Goal: Book appointment/travel/reservation

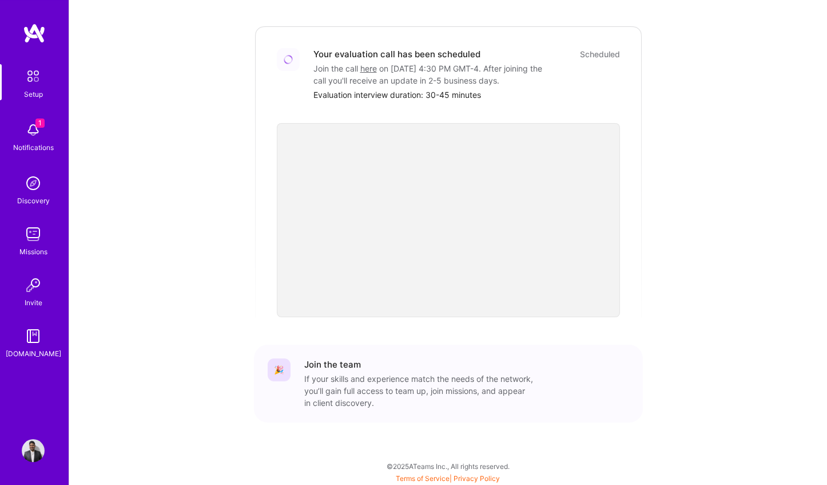
scroll to position [334, 0]
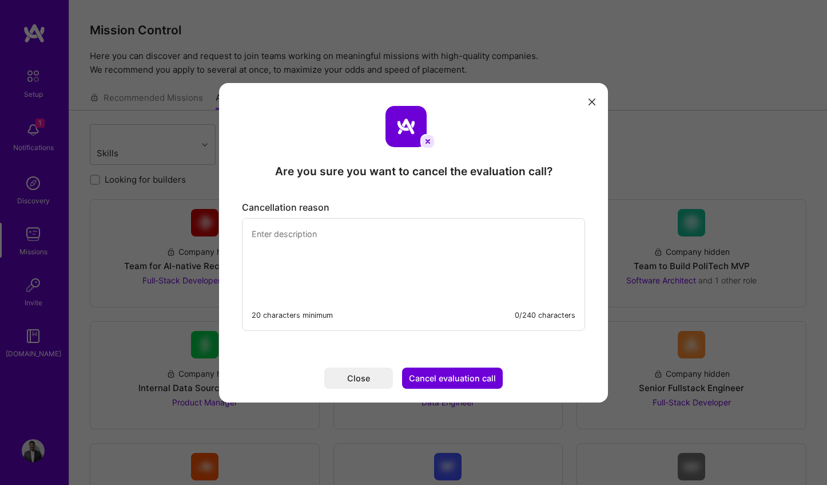
click at [304, 223] on textarea "modal" at bounding box center [414, 258] width 342 height 78
click at [279, 236] on textarea "Work call" at bounding box center [414, 258] width 342 height 78
click at [493, 375] on button "Cancel evaluation call" at bounding box center [452, 377] width 101 height 21
drag, startPoint x: 329, startPoint y: 246, endPoint x: 317, endPoint y: 241, distance: 13.1
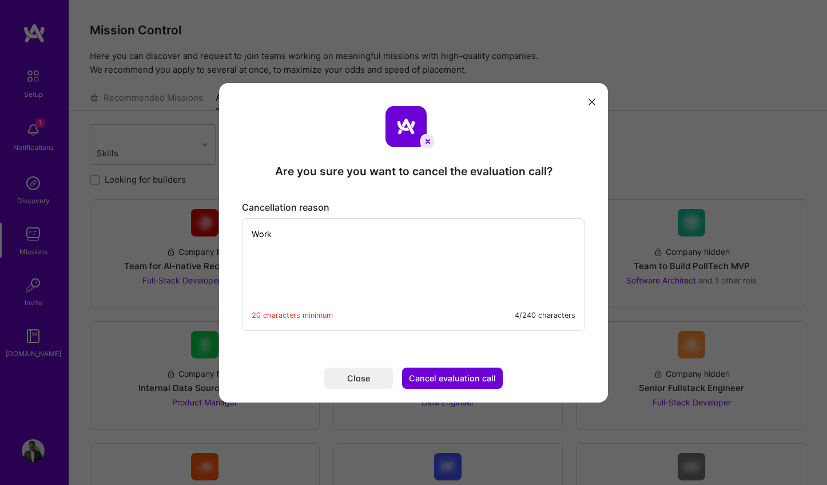
click at [328, 246] on textarea "Work" at bounding box center [414, 258] width 342 height 78
type textarea "Currently at work"
drag, startPoint x: 355, startPoint y: 227, endPoint x: 370, endPoint y: 257, distance: 33.8
click at [370, 257] on textarea "Currently at work" at bounding box center [414, 258] width 342 height 78
type textarea "Another work call going on"
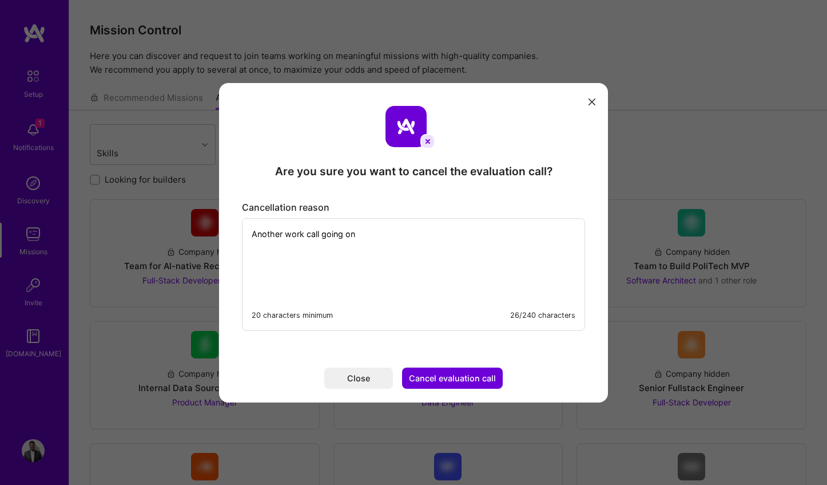
click at [471, 384] on button "Cancel evaluation call" at bounding box center [452, 377] width 101 height 21
